Goal: Find specific page/section: Find specific page/section

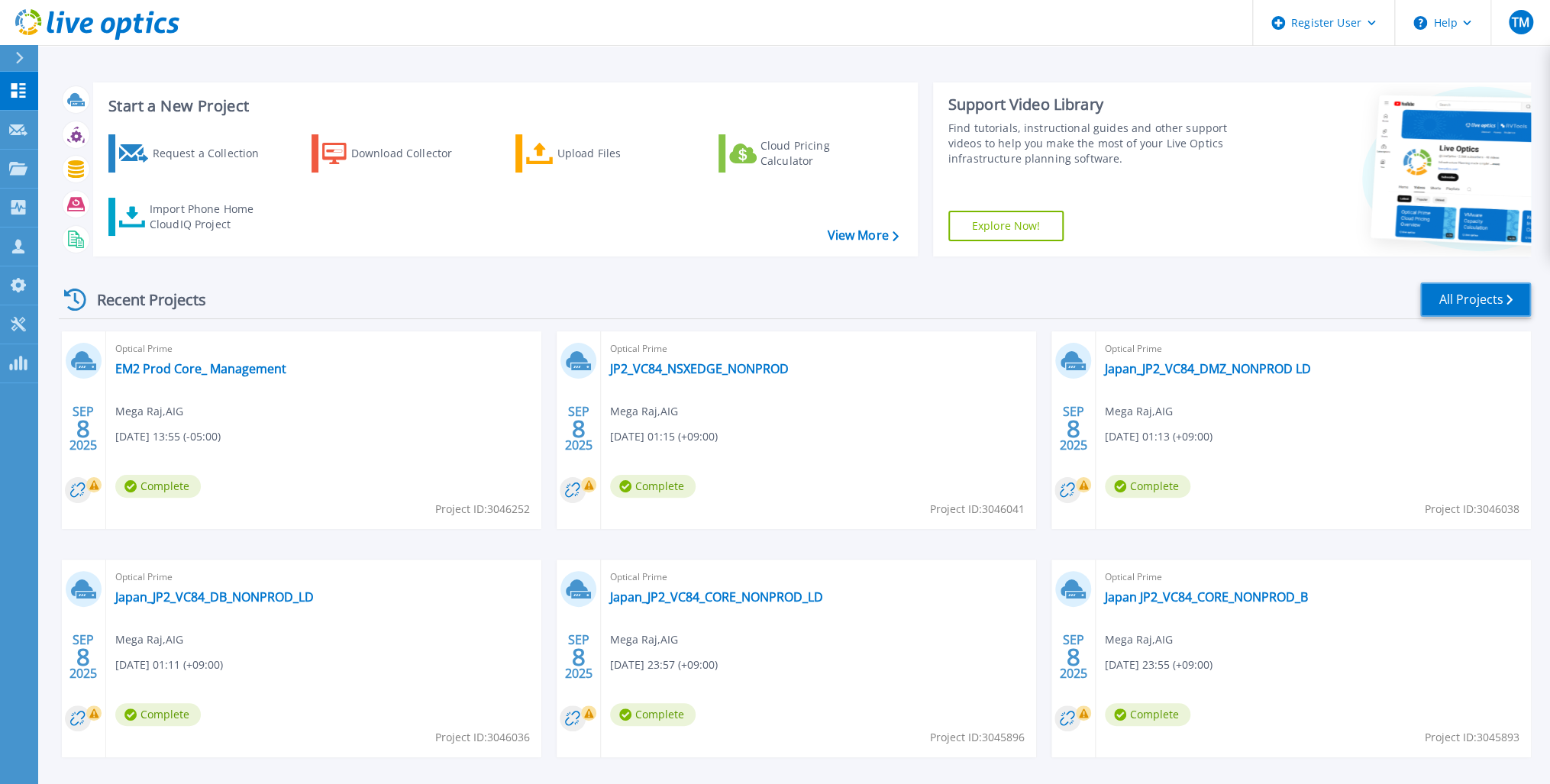
drag, startPoint x: 1464, startPoint y: 300, endPoint x: 1385, endPoint y: 322, distance: 82.0
click at [1464, 300] on link "All Projects" at bounding box center [1475, 300] width 111 height 35
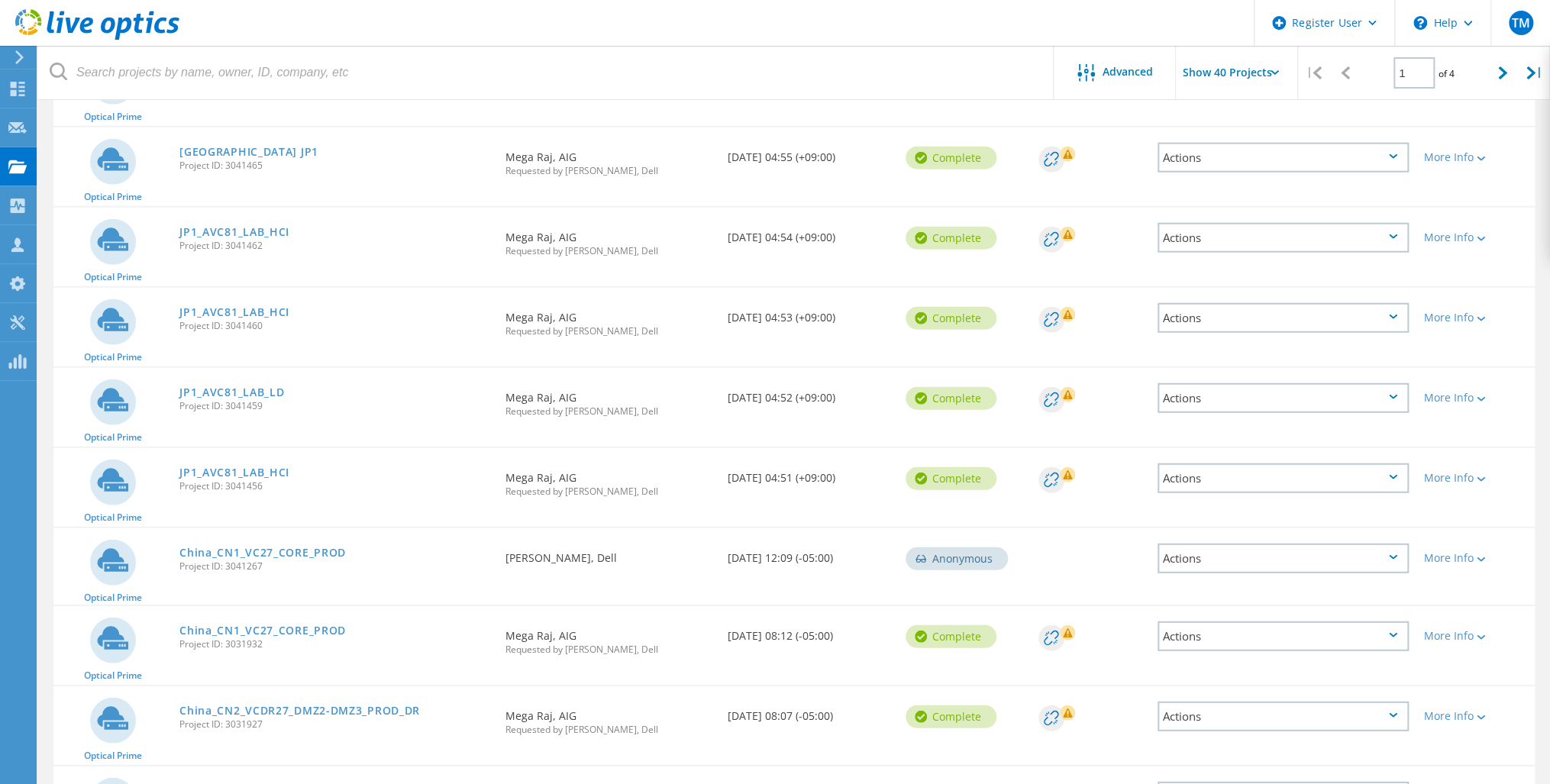
scroll to position [2442, 0]
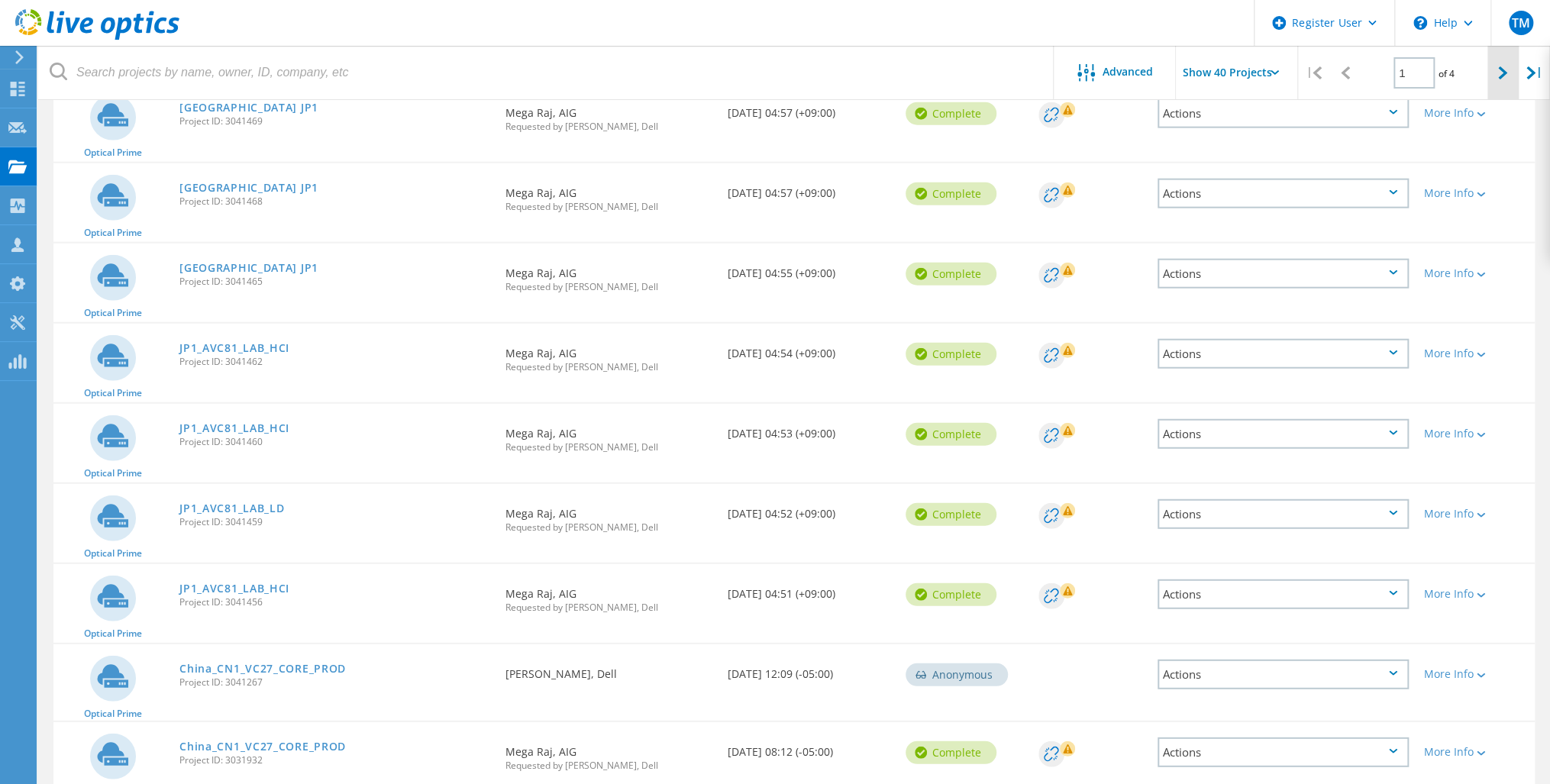
click at [1506, 66] on div at bounding box center [1503, 73] width 31 height 54
type input "2"
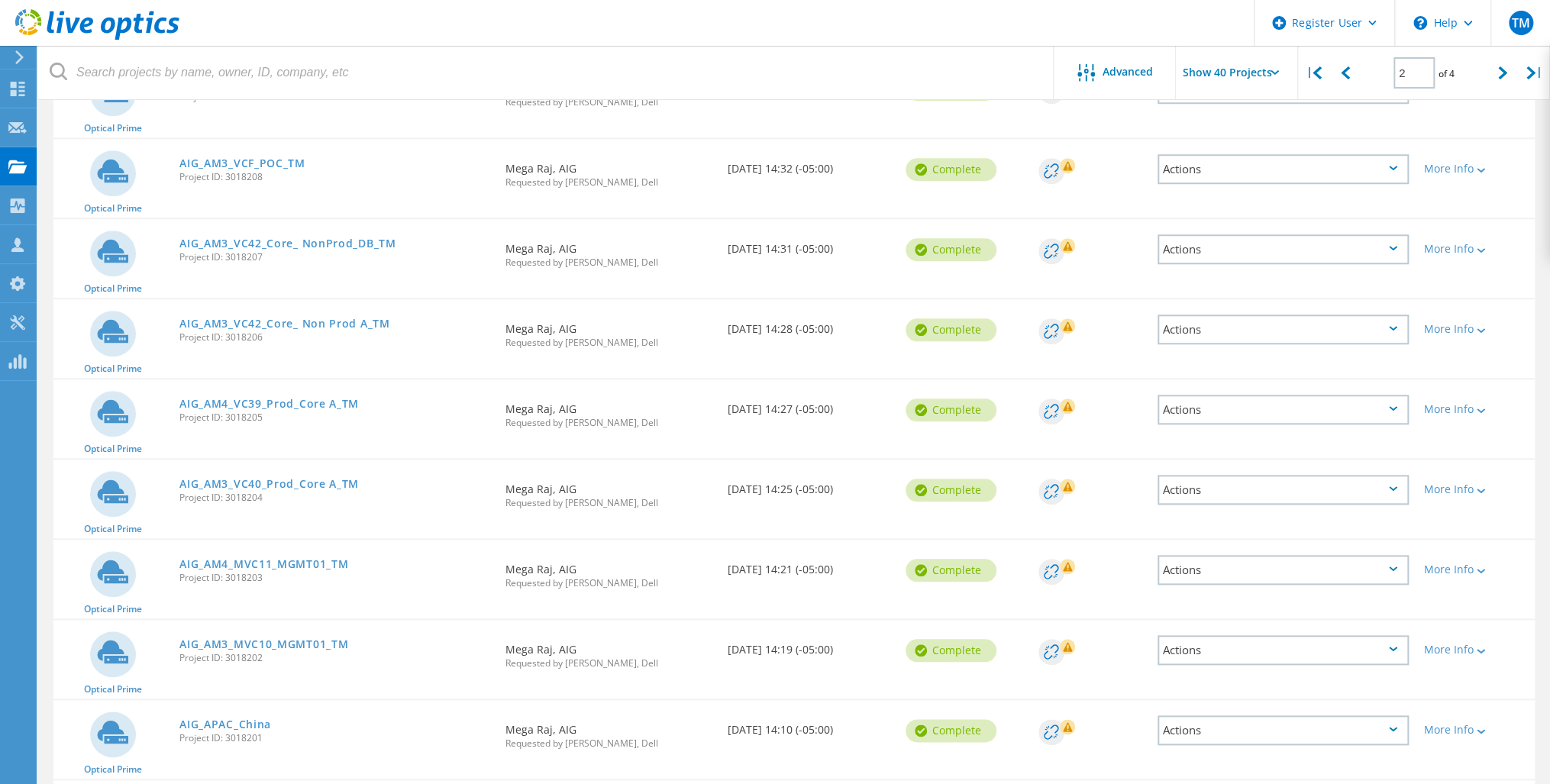
scroll to position [789, 0]
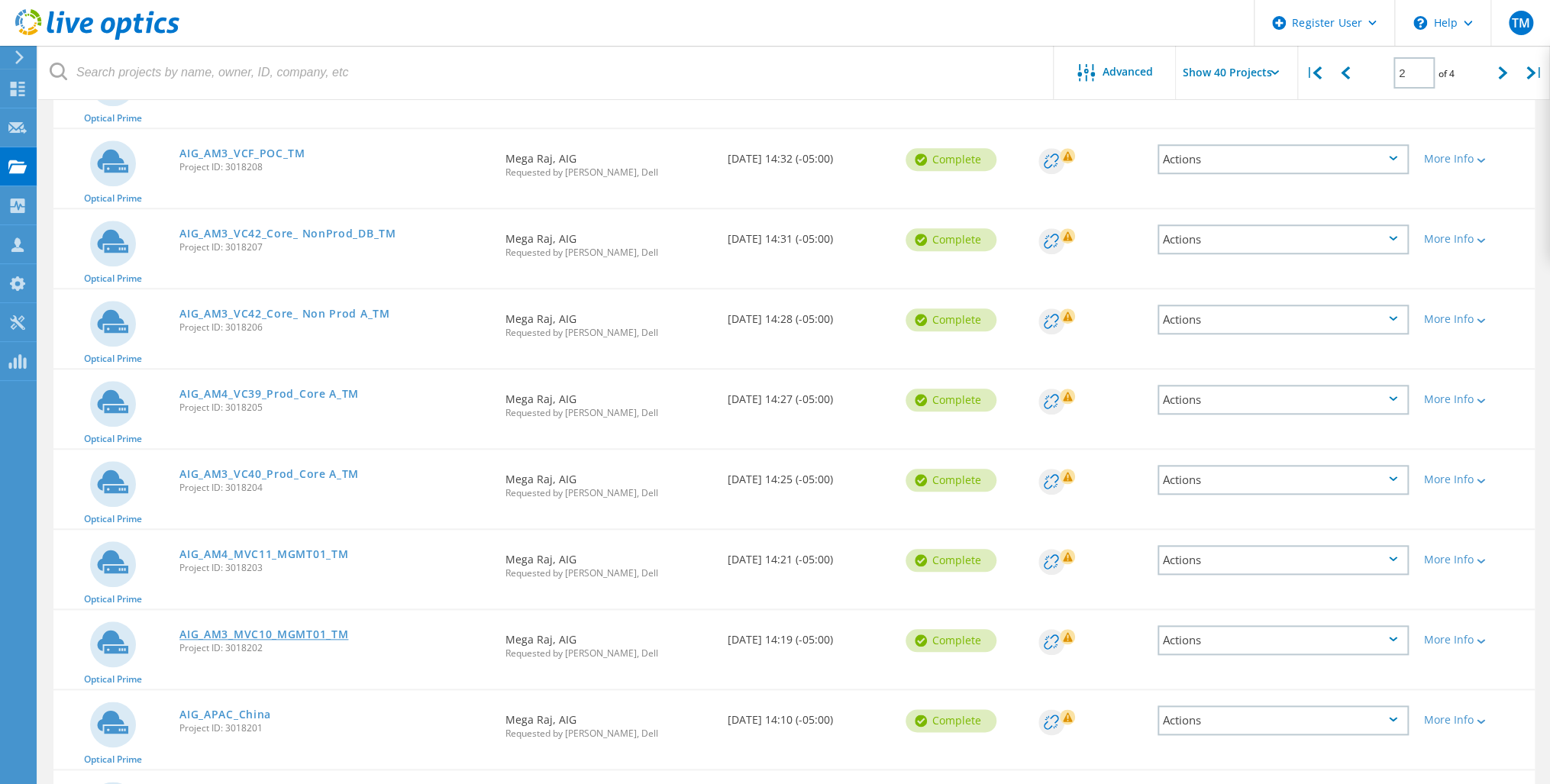
click at [266, 629] on link "AIG_AM3_MVC10_MGMT01_TM" at bounding box center [264, 634] width 169 height 11
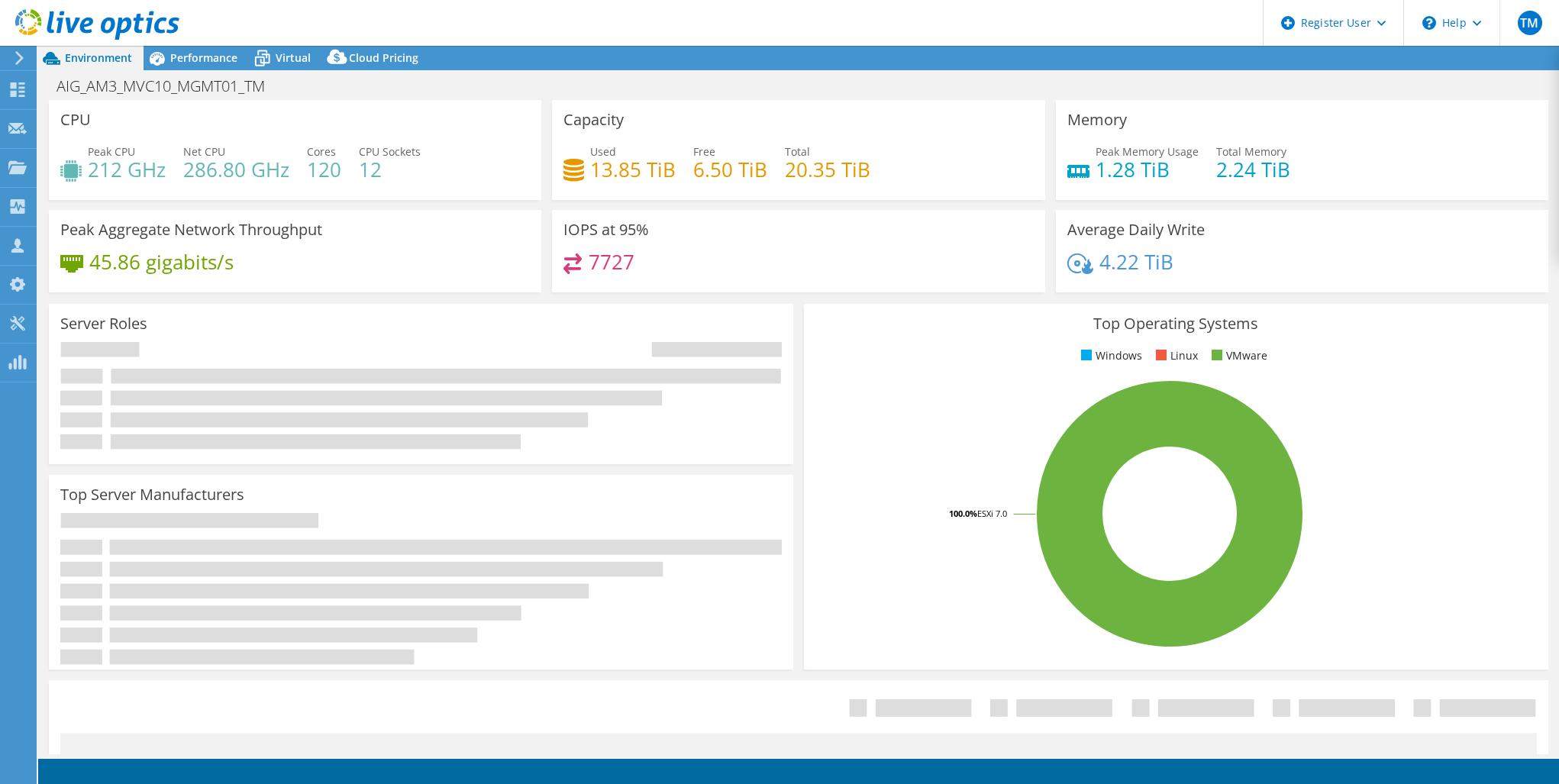
select select "USD"
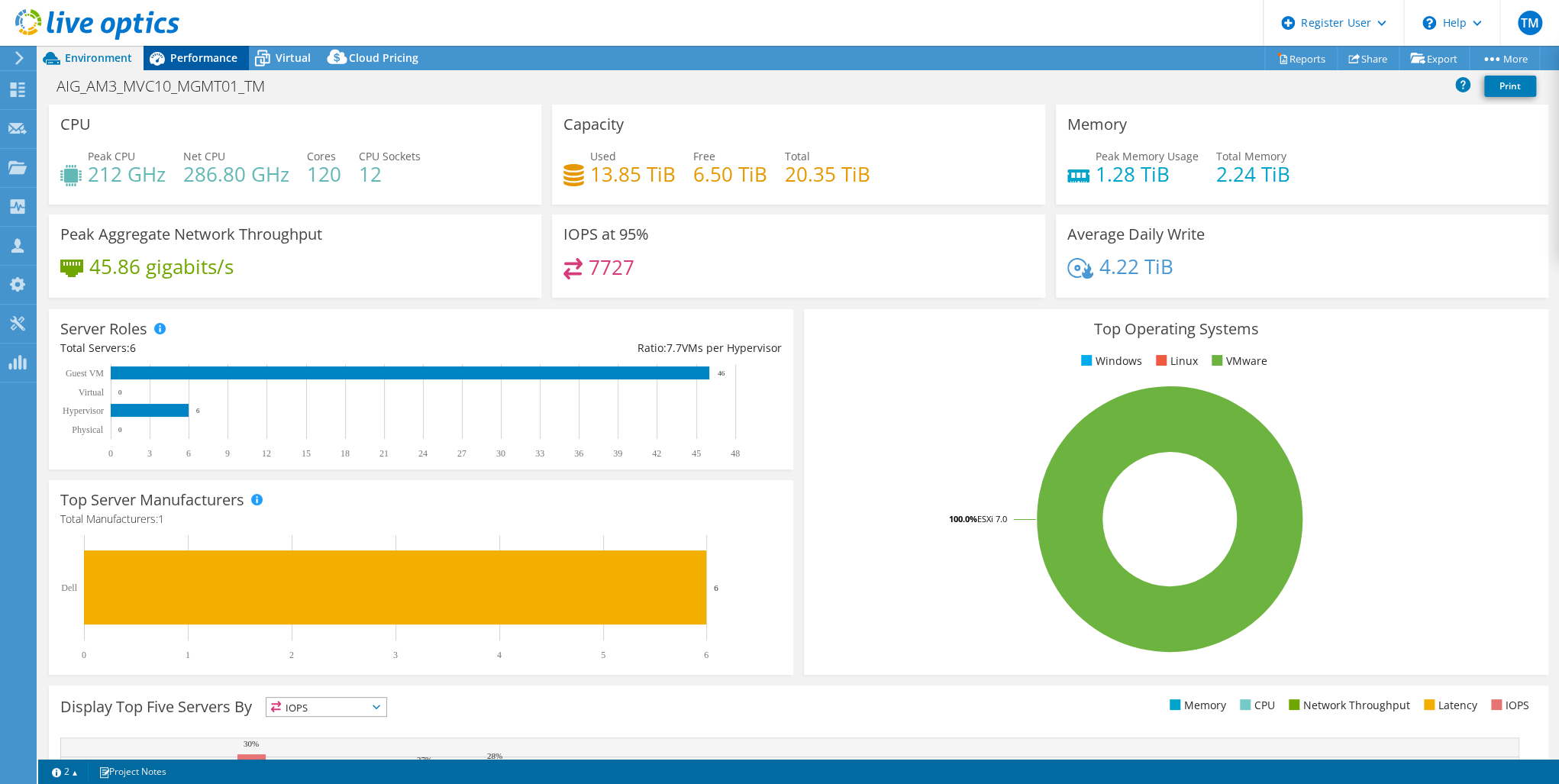
click at [194, 55] on span "Performance" at bounding box center [204, 57] width 68 height 14
